Goal: Information Seeking & Learning: Learn about a topic

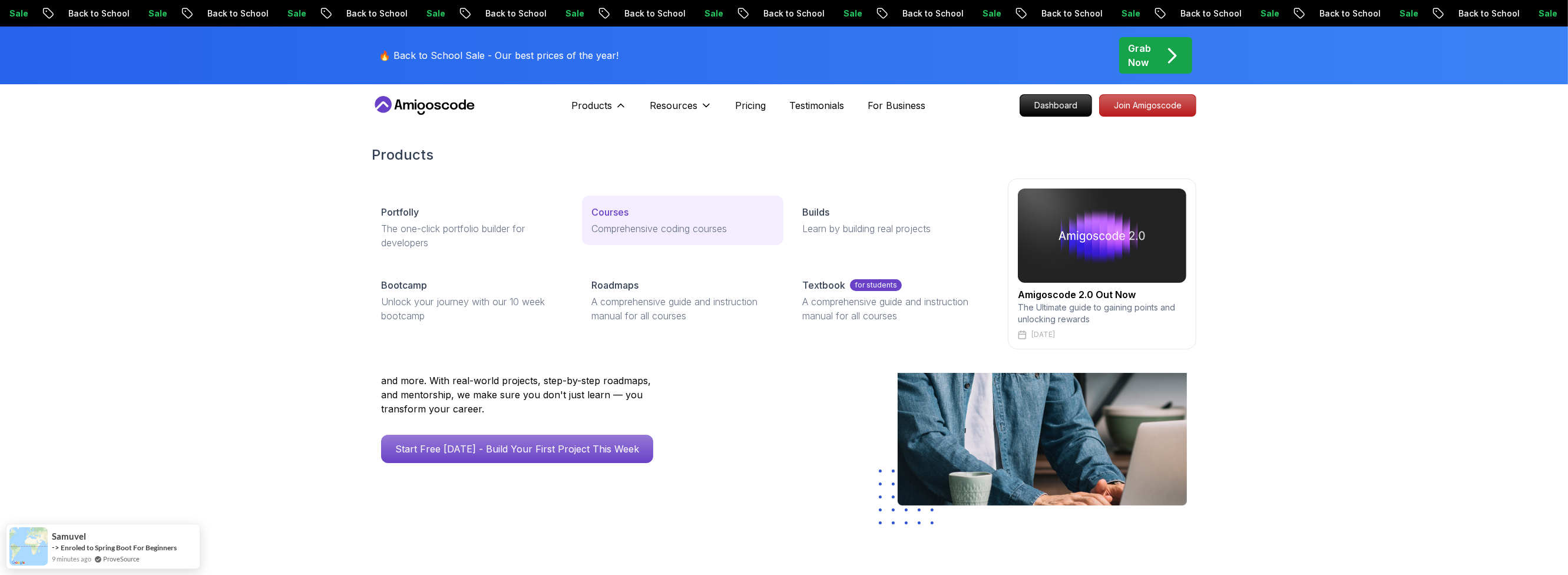
click at [644, 219] on link "Courses Comprehensive coding courses" at bounding box center [682, 220] width 201 height 50
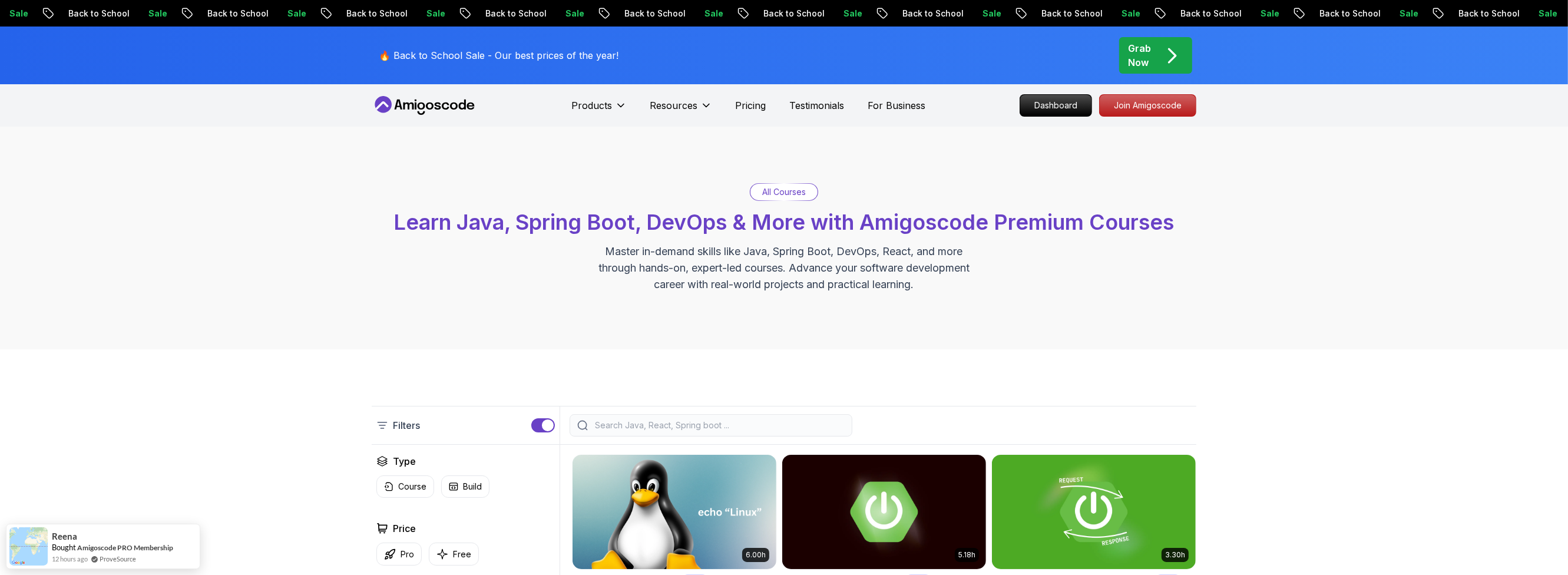
click at [684, 421] on input "search" at bounding box center [719, 425] width 252 height 12
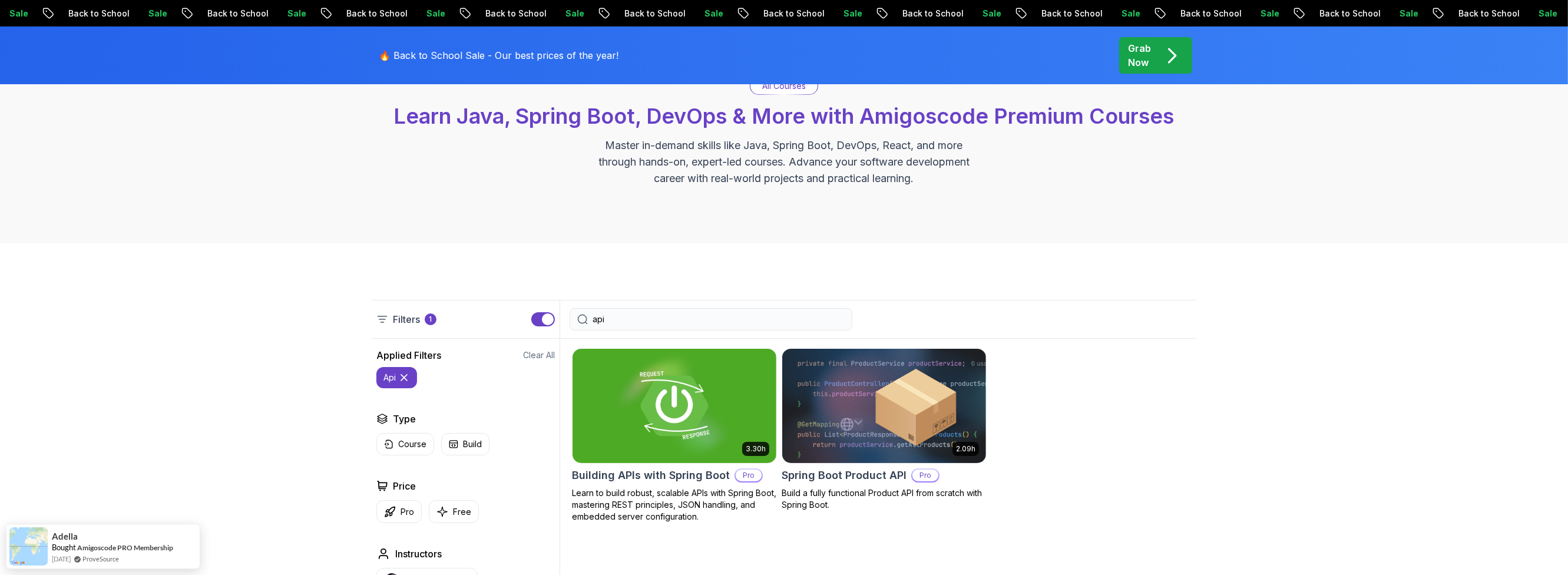
scroll to position [141, 0]
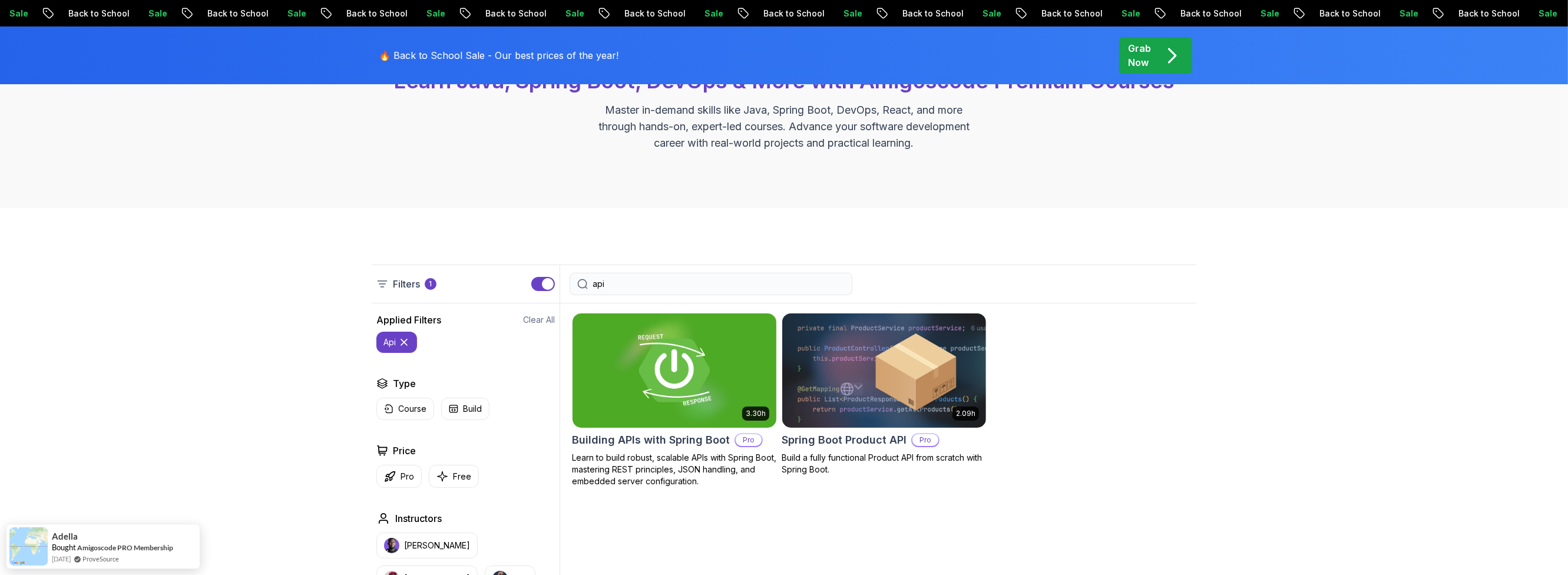
type input "api"
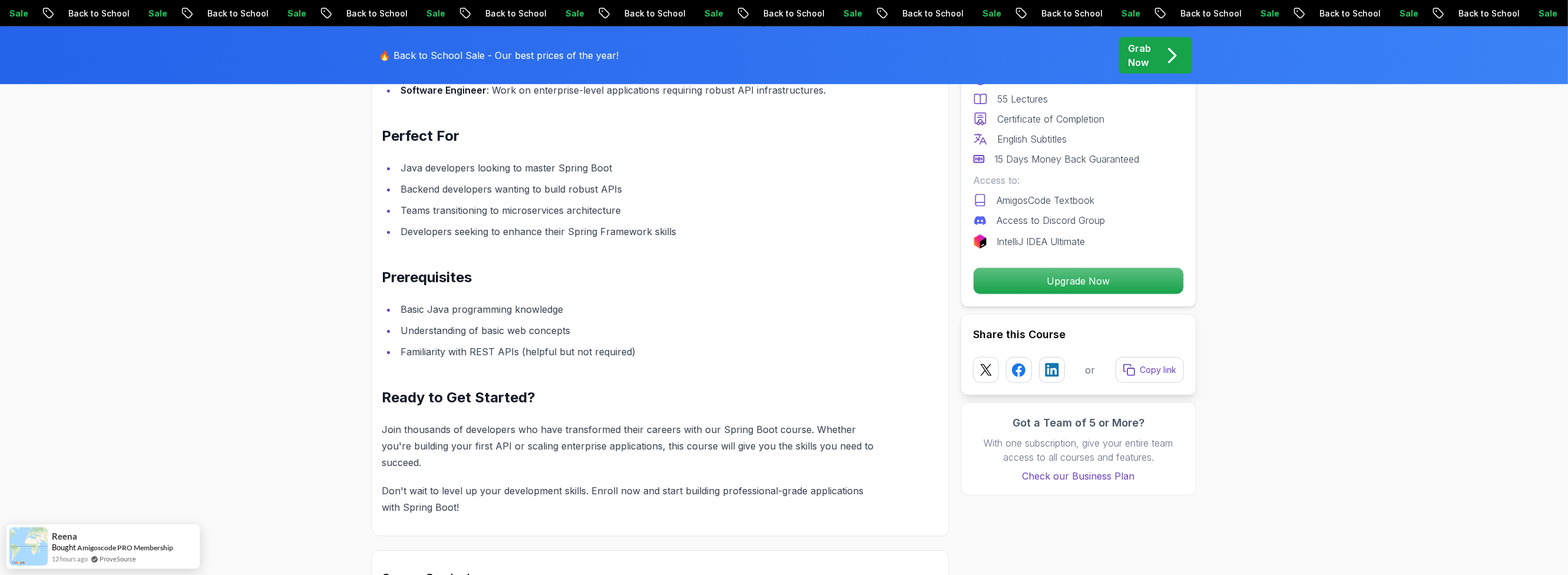
scroll to position [1626, 0]
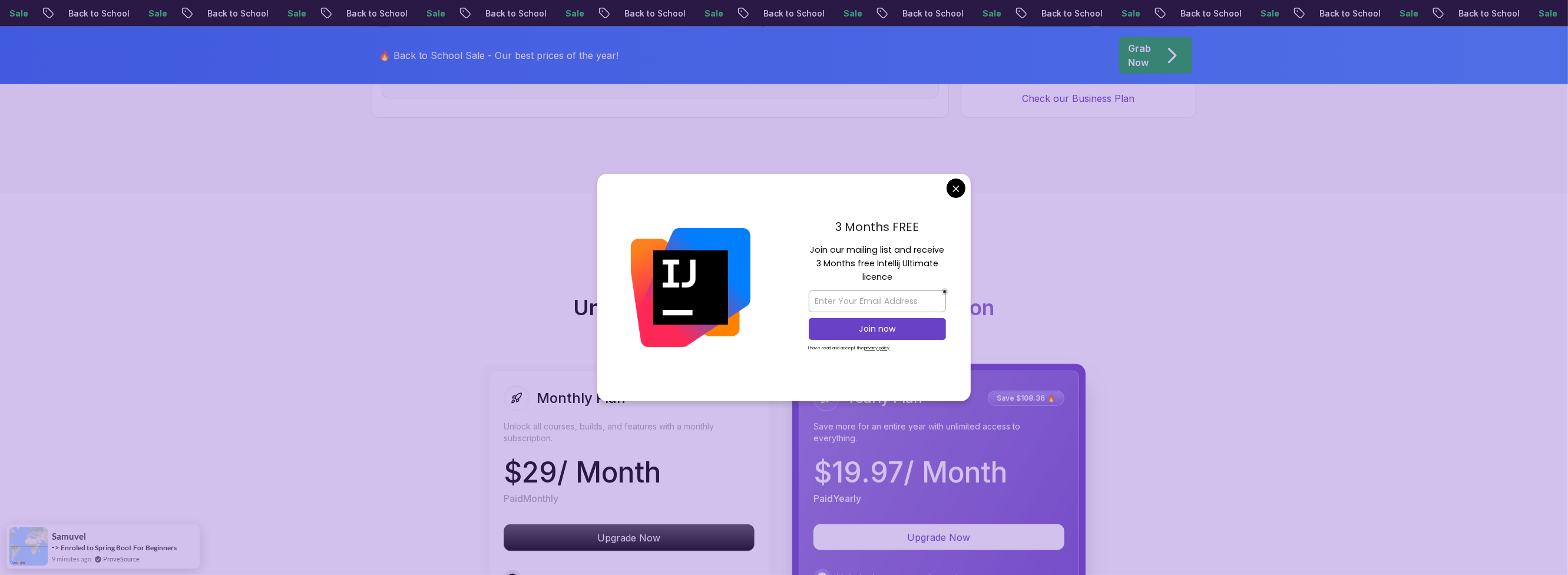
scroll to position [2297, 0]
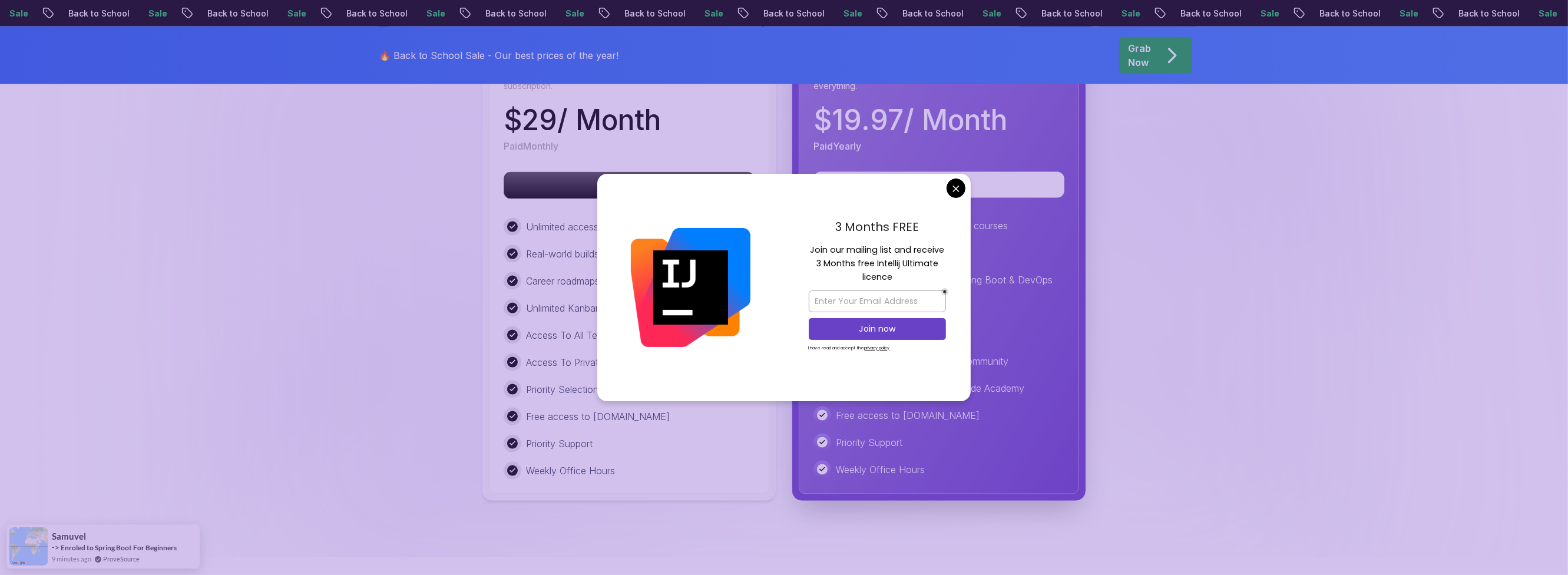
click at [949, 192] on body "Sale Back to School Sale Back to School Sale Back to School Sale Back to School…" at bounding box center [784, 152] width 1568 height 4898
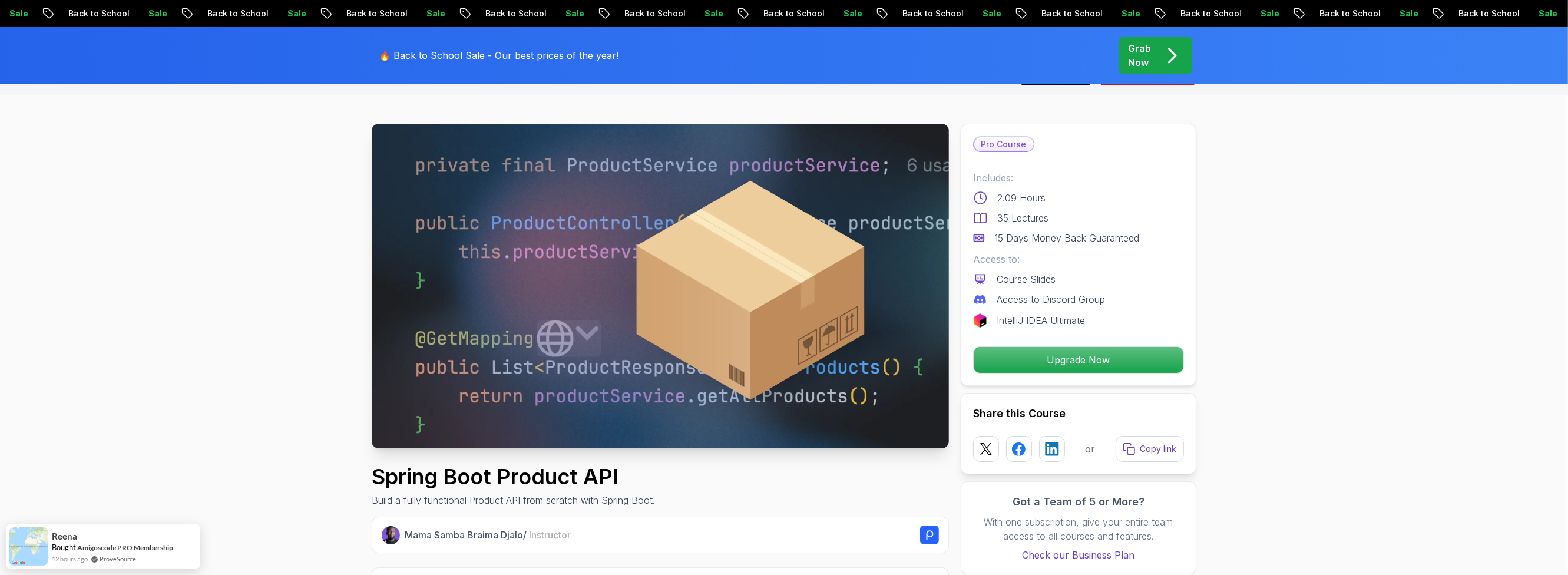
scroll to position [22, 0]
